Goal: Entertainment & Leisure: Consume media (video, audio)

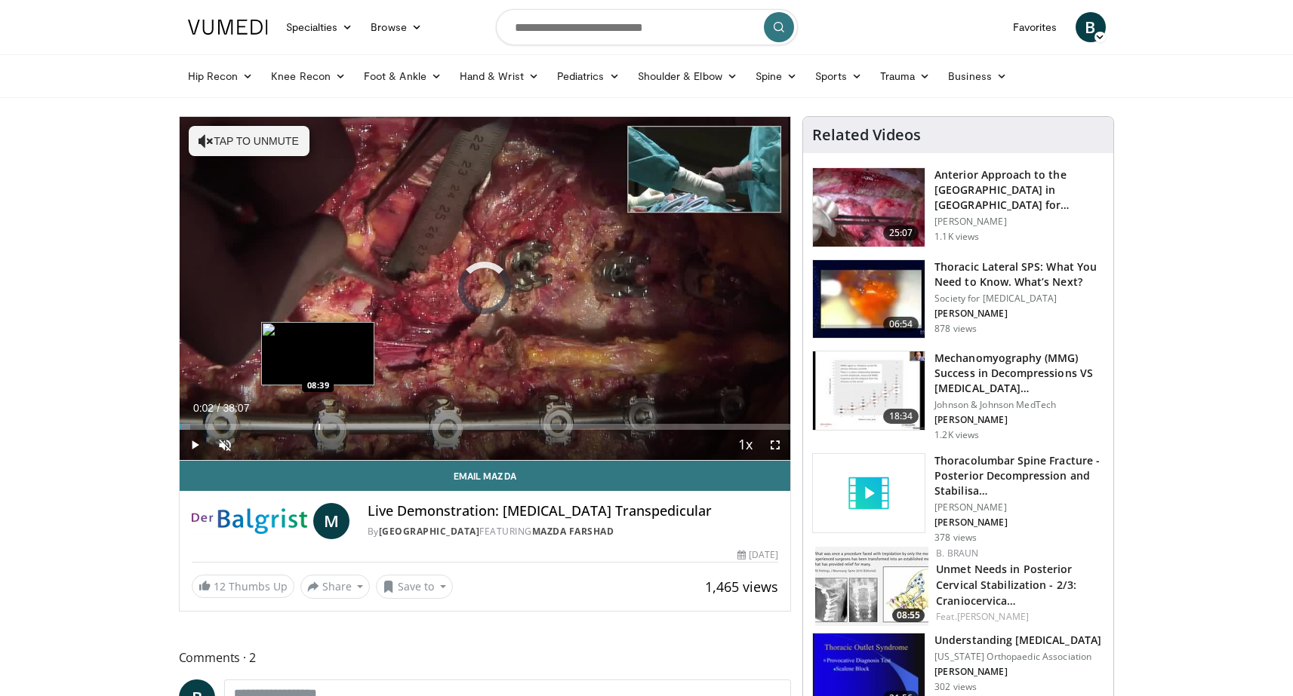
click at [318, 425] on div "Progress Bar" at bounding box center [319, 427] width 2 height 6
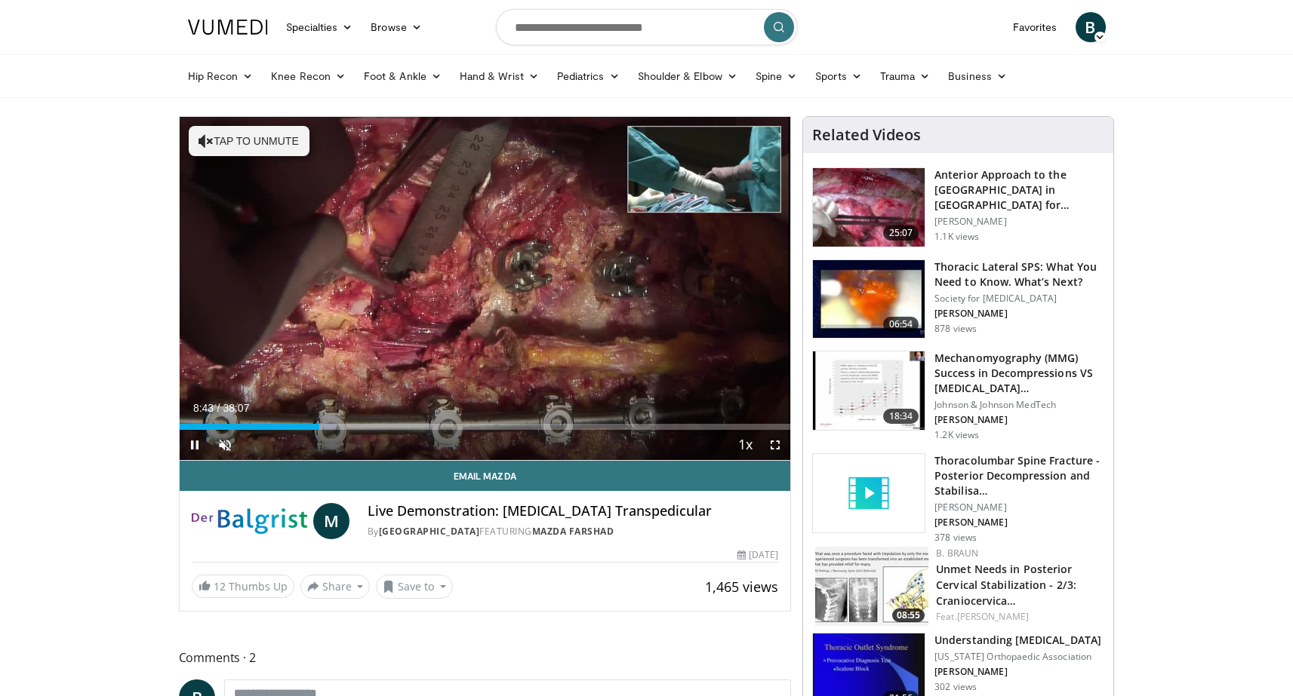
click at [466, 435] on div "Current Time 8:43 / Duration 38:07 Pause Skip Backward Skip Forward Unmute Load…" at bounding box center [485, 445] width 611 height 30
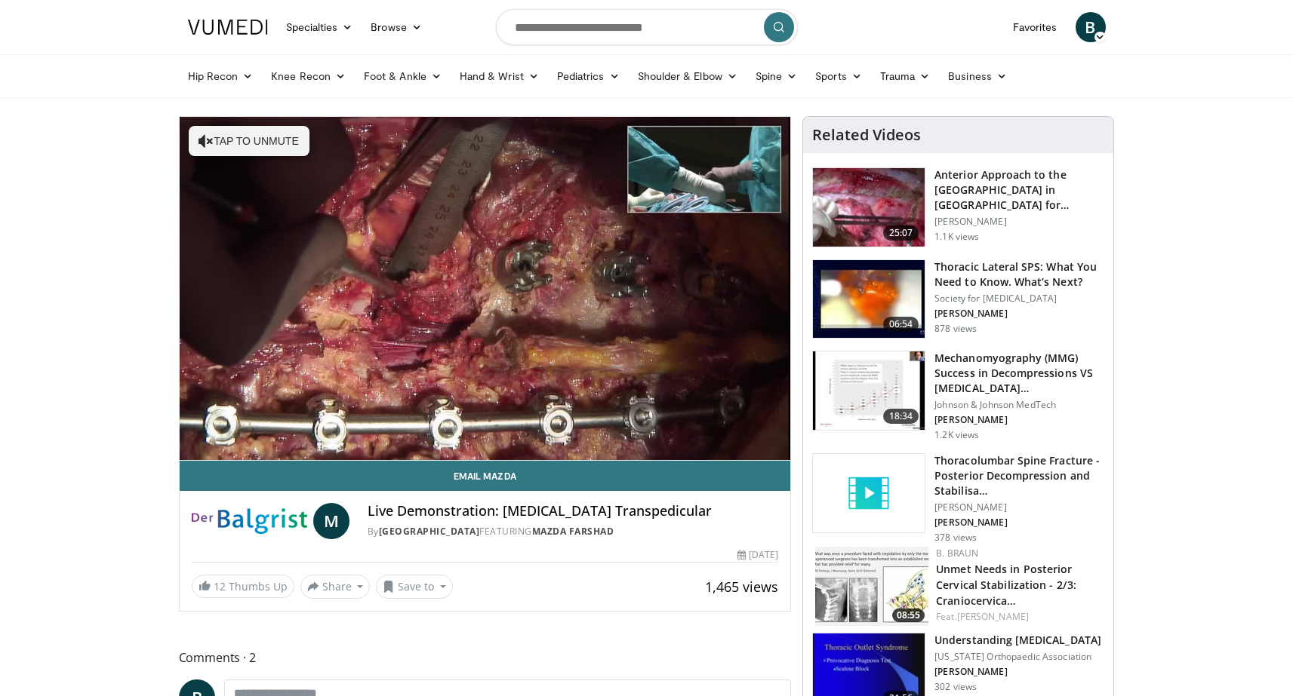
click at [474, 446] on div "Loaded : 25.58% 08:43 08:42" at bounding box center [485, 453] width 611 height 14
